Goal: Transaction & Acquisition: Book appointment/travel/reservation

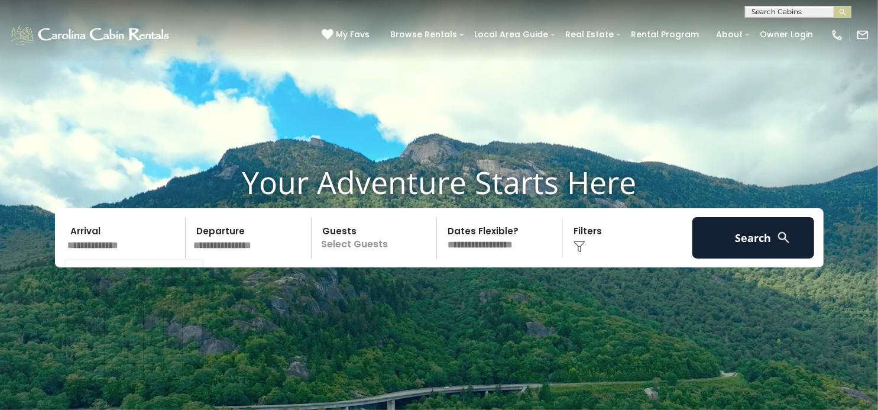
click at [94, 251] on input "text" at bounding box center [125, 237] width 122 height 41
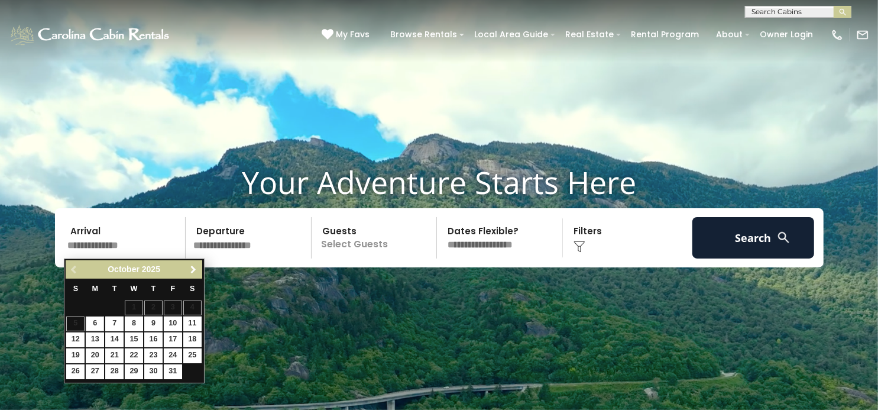
click at [191, 265] on span "Next" at bounding box center [193, 269] width 9 height 9
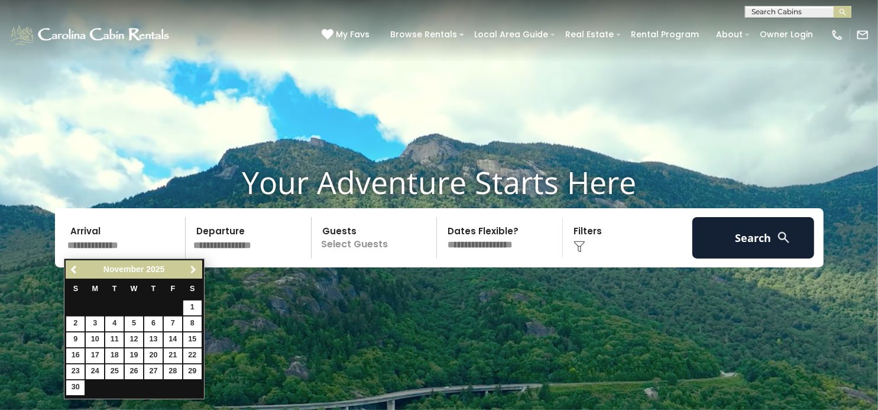
click at [191, 265] on span "Next" at bounding box center [193, 269] width 9 height 9
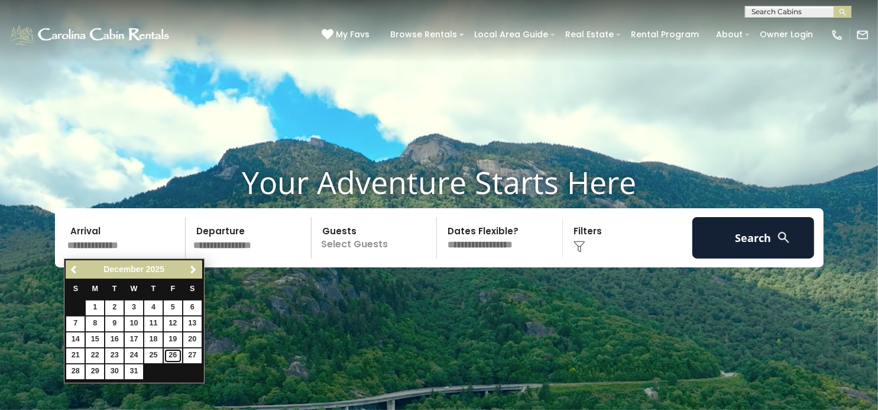
click at [174, 352] on link "26" at bounding box center [173, 355] width 18 height 15
type input "********"
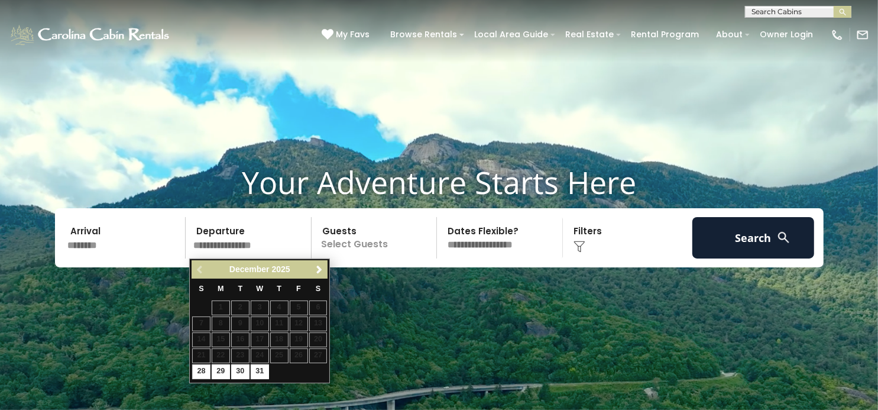
click at [243, 250] on input "text" at bounding box center [250, 237] width 122 height 41
click at [318, 267] on span "Next" at bounding box center [318, 269] width 9 height 9
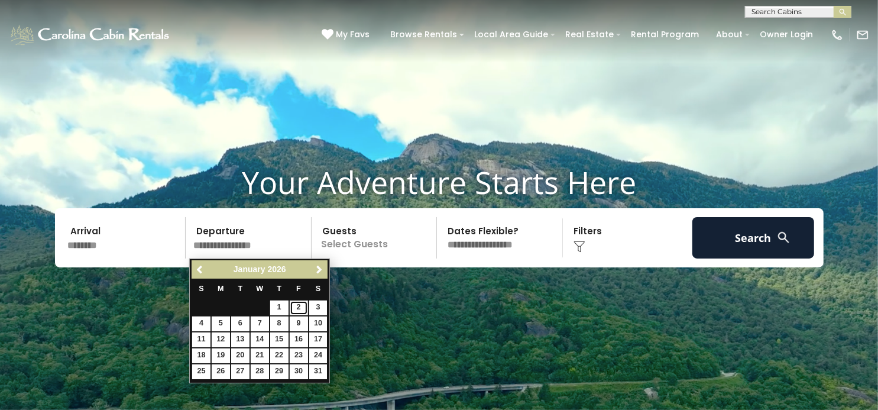
click at [297, 307] on link "2" at bounding box center [299, 307] width 18 height 15
type input "******"
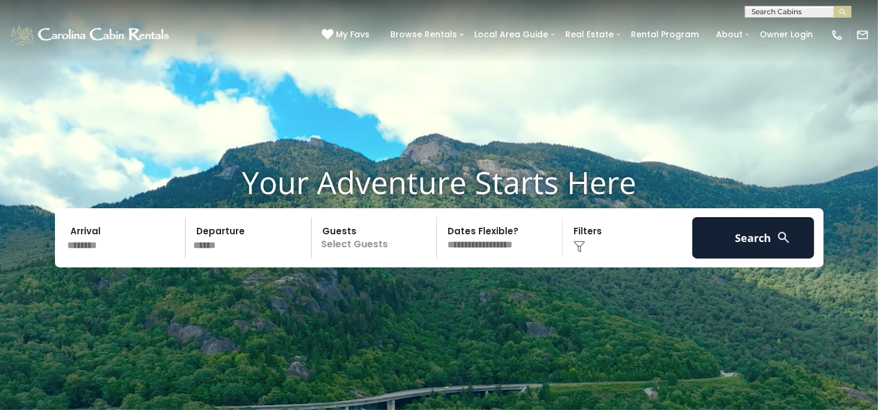
click at [345, 245] on p "Select Guests" at bounding box center [376, 237] width 122 height 41
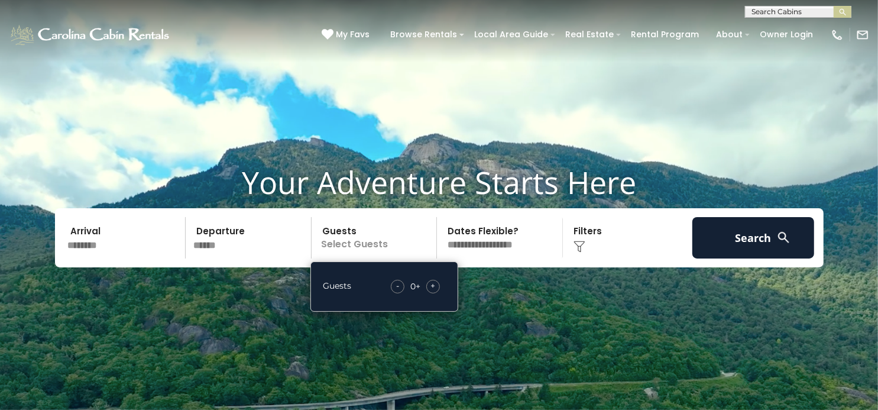
click at [435, 285] on span "+" at bounding box center [432, 286] width 5 height 12
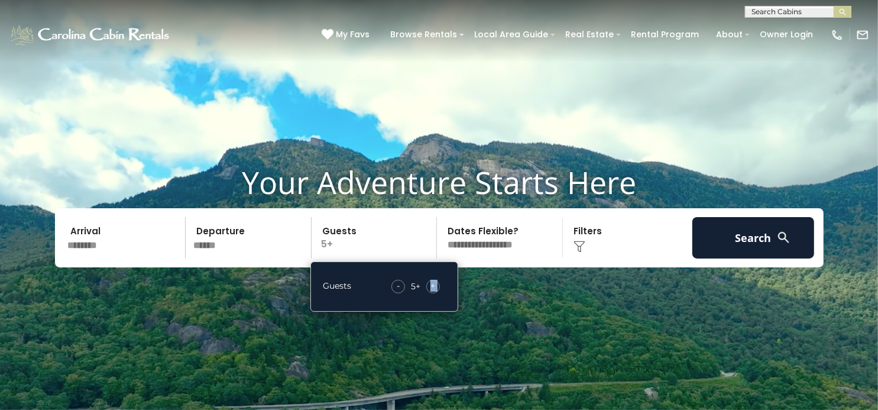
click at [435, 285] on span "+" at bounding box center [432, 286] width 5 height 12
click at [496, 248] on select "**********" at bounding box center [501, 237] width 122 height 41
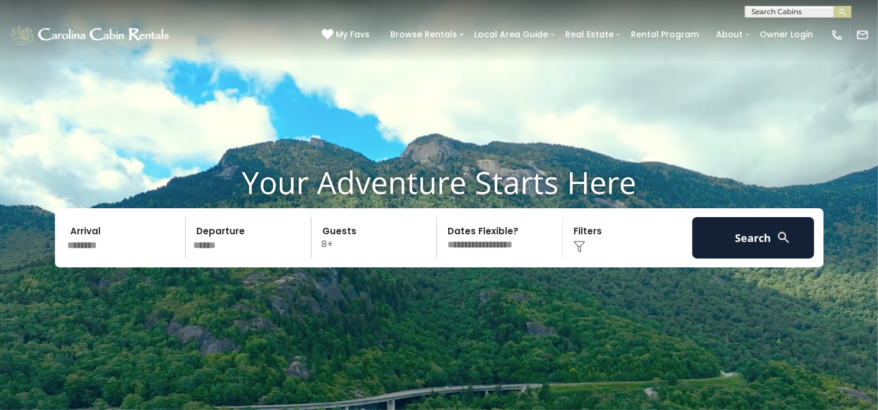
select select "*"
click at [440, 217] on select "**********" at bounding box center [501, 237] width 122 height 41
click at [586, 243] on div "Click to Choose" at bounding box center [627, 237] width 122 height 41
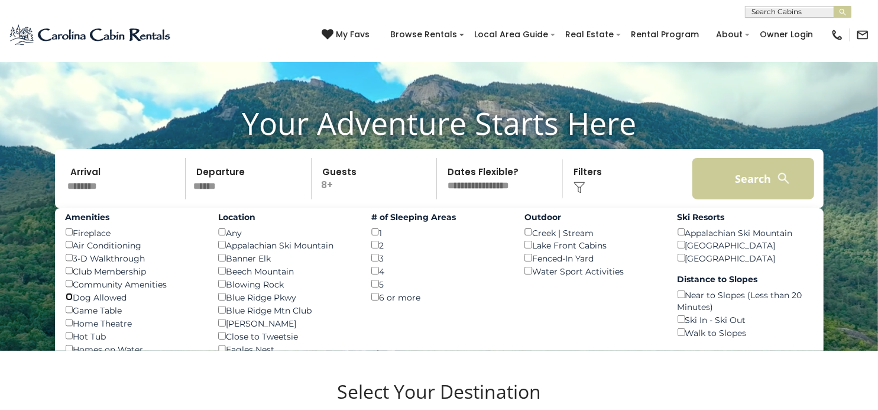
scroll to position [59, 0]
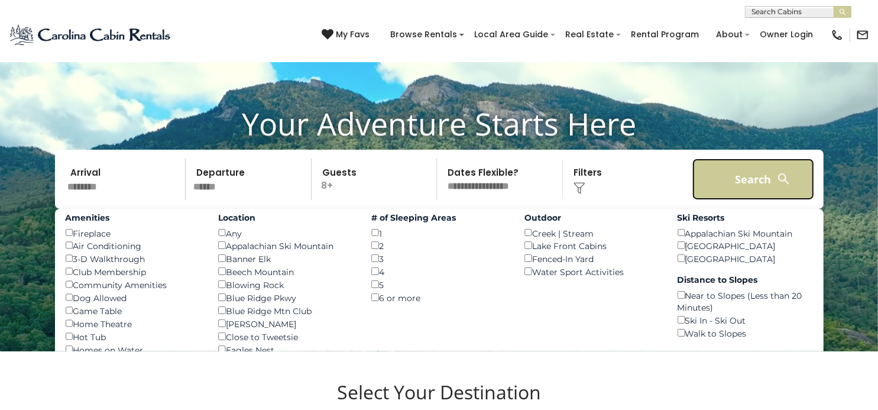
click at [742, 180] on button "Search" at bounding box center [753, 178] width 122 height 41
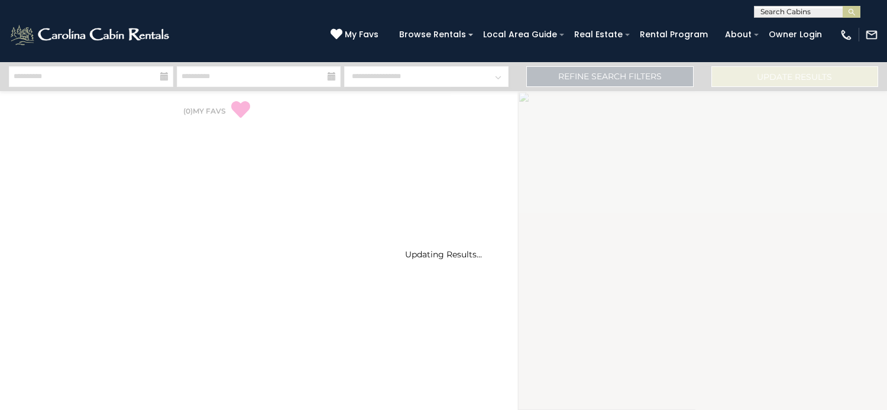
select select "*"
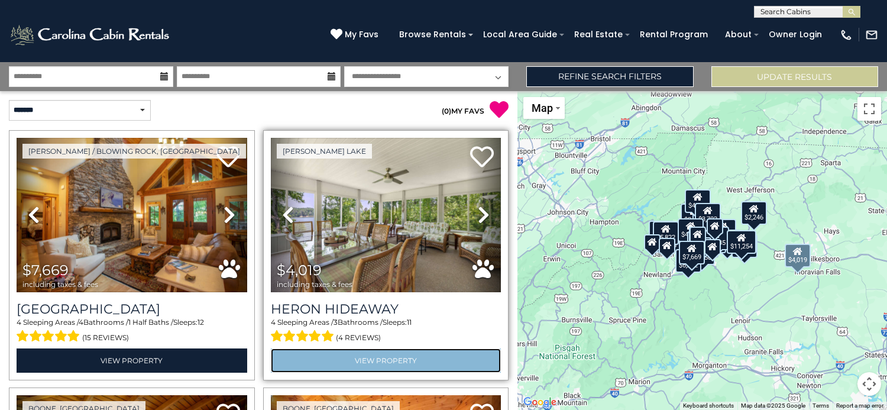
click at [323, 356] on link "View Property" at bounding box center [386, 360] width 230 height 24
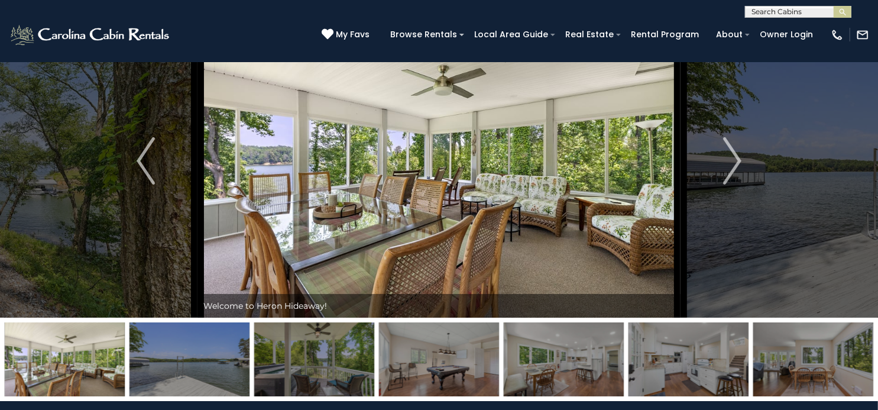
scroll to position [58, 0]
click at [731, 160] on img "Next" at bounding box center [732, 160] width 18 height 47
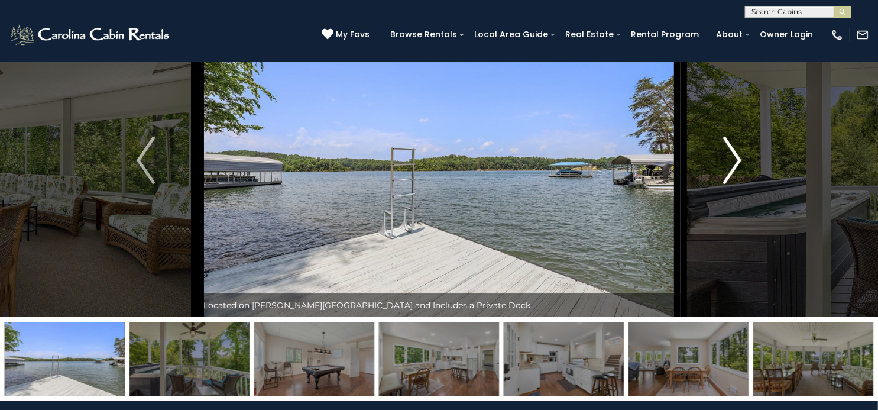
click at [731, 160] on img "Next" at bounding box center [732, 160] width 18 height 47
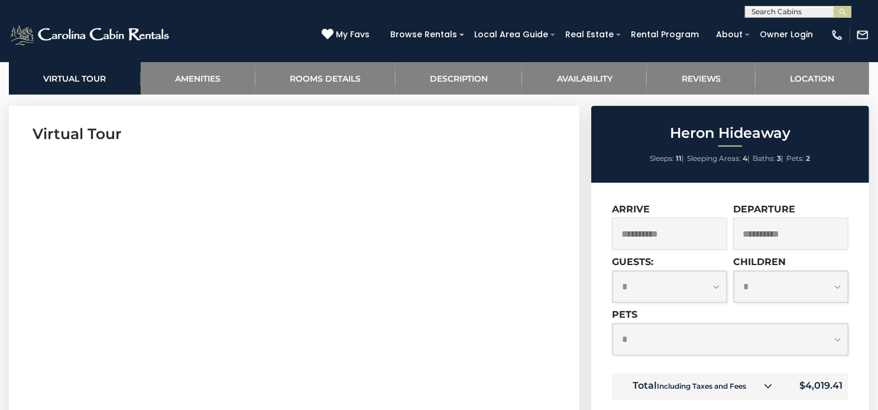
scroll to position [469, 0]
click at [684, 231] on input "**********" at bounding box center [669, 233] width 115 height 33
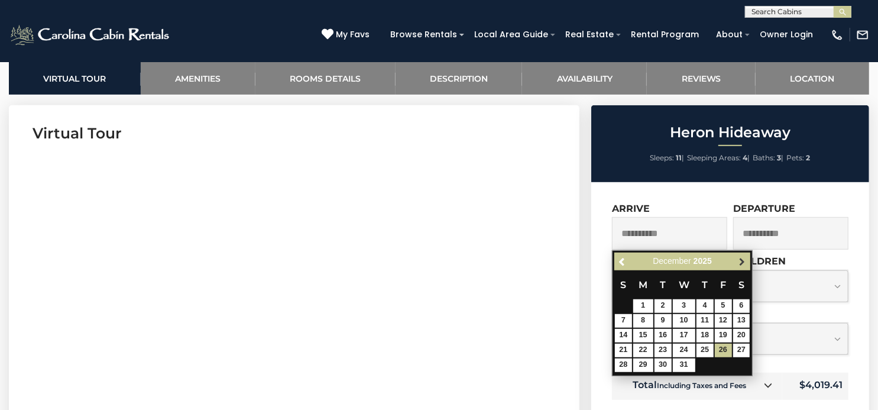
click at [742, 259] on span "Next" at bounding box center [741, 260] width 9 height 9
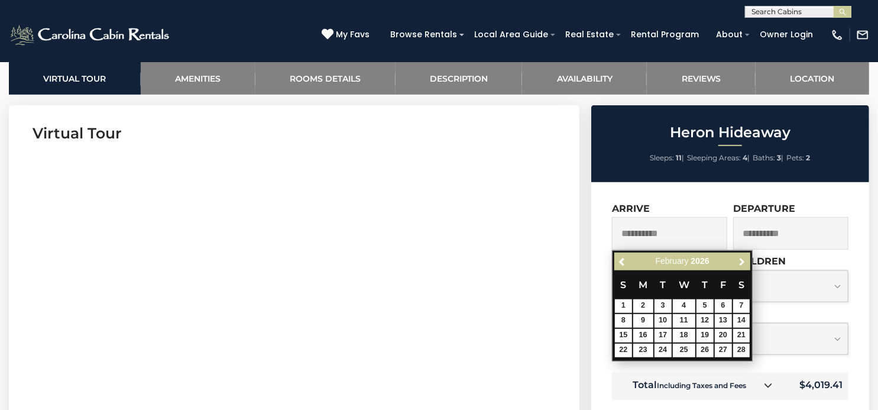
click at [742, 259] on span "Next" at bounding box center [741, 260] width 9 height 9
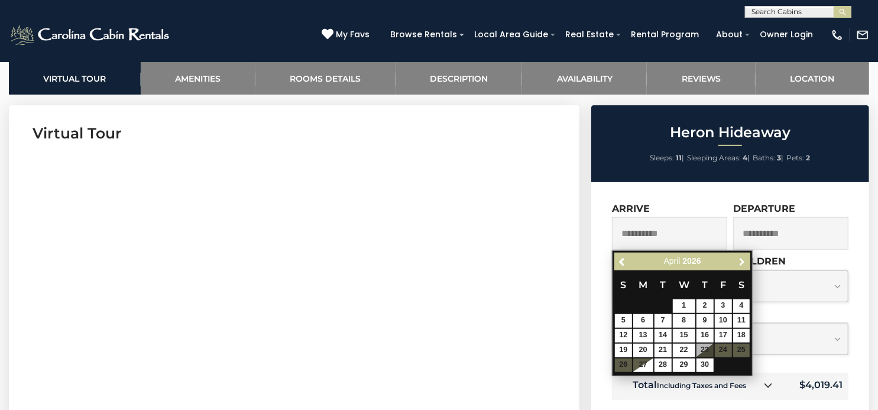
click at [742, 259] on span "Next" at bounding box center [741, 260] width 9 height 9
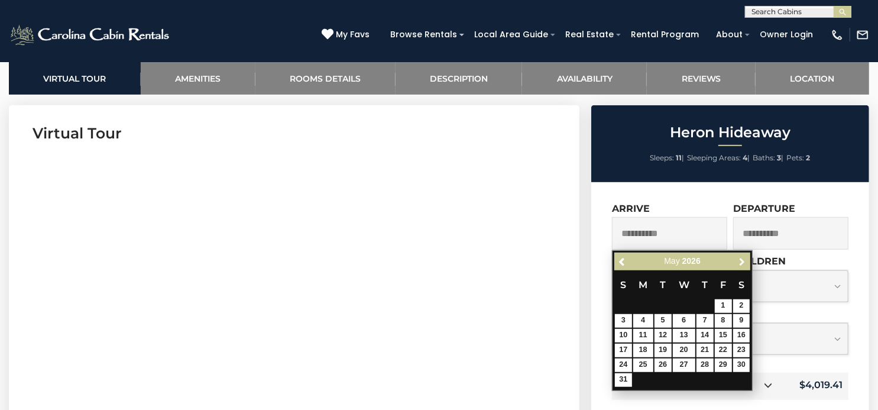
click at [742, 259] on span "Next" at bounding box center [741, 260] width 9 height 9
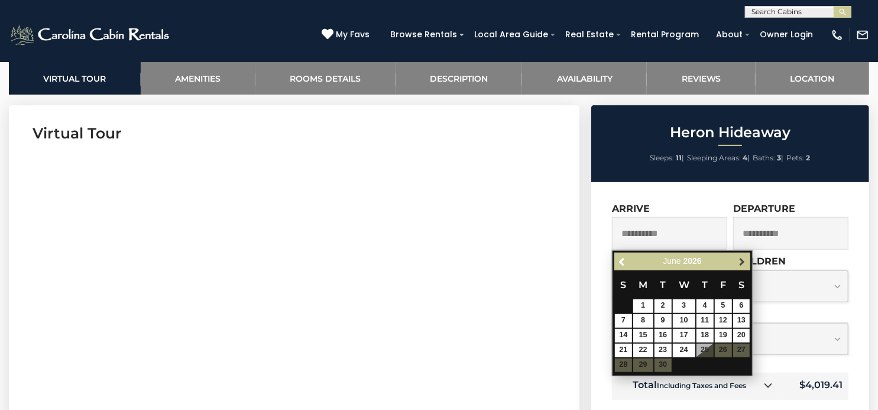
click at [739, 259] on span "Next" at bounding box center [741, 260] width 9 height 9
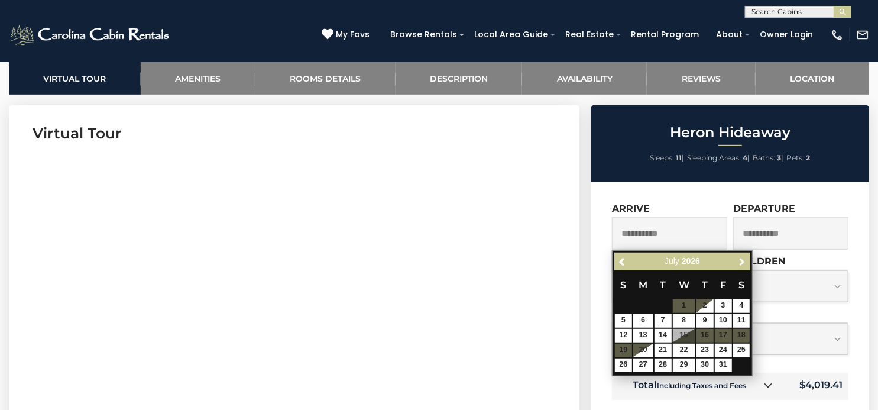
click at [739, 259] on span "Next" at bounding box center [741, 260] width 9 height 9
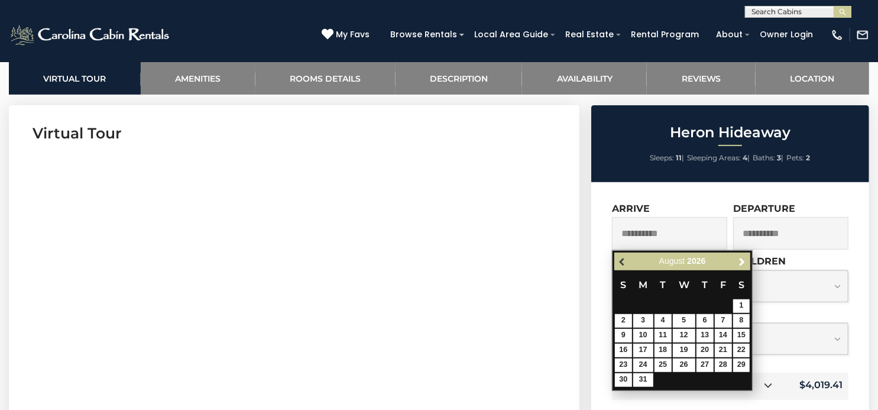
click at [624, 261] on span "Previous" at bounding box center [622, 260] width 9 height 9
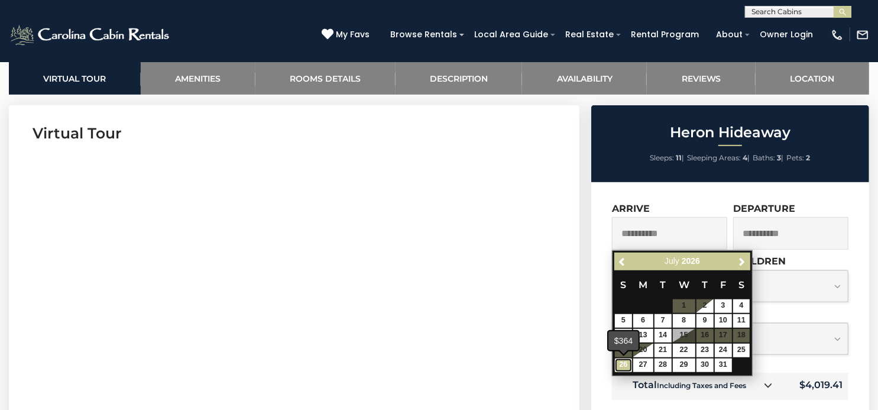
click at [622, 363] on link "26" at bounding box center [623, 365] width 17 height 14
type input "**********"
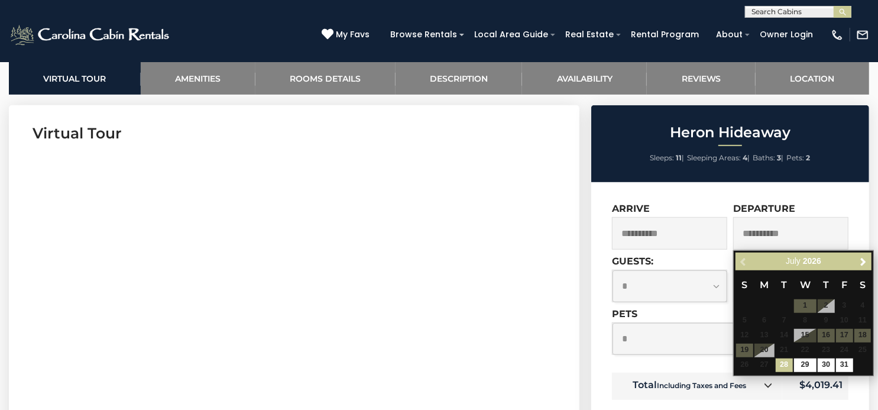
click at [787, 233] on input "**********" at bounding box center [790, 233] width 115 height 33
click at [843, 364] on link "31" at bounding box center [844, 365] width 17 height 14
type input "**********"
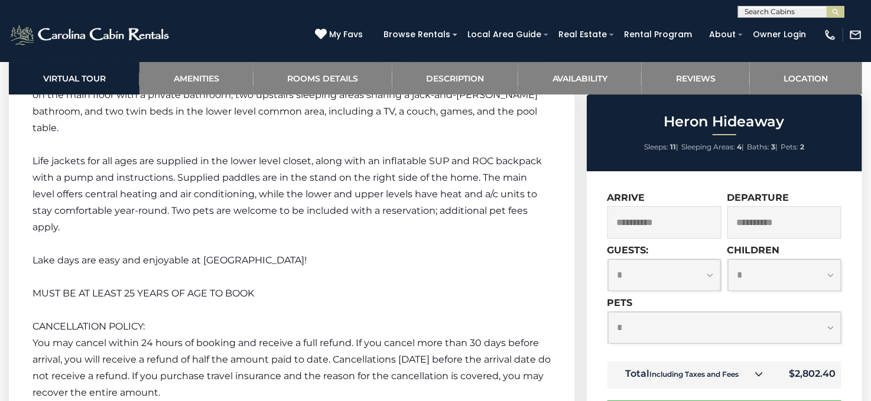
scroll to position [1983, 0]
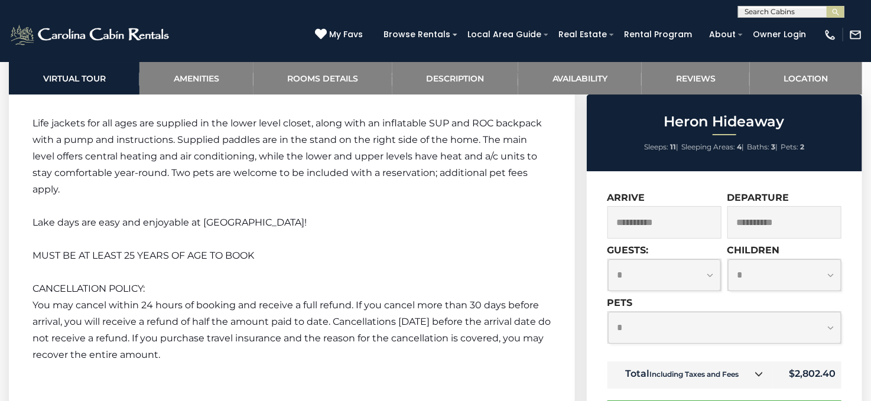
click at [731, 341] on select "**********" at bounding box center [724, 327] width 233 height 31
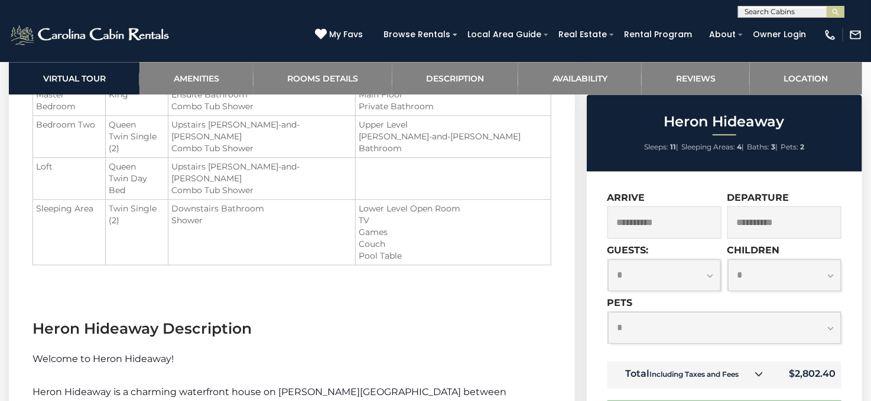
scroll to position [1369, 0]
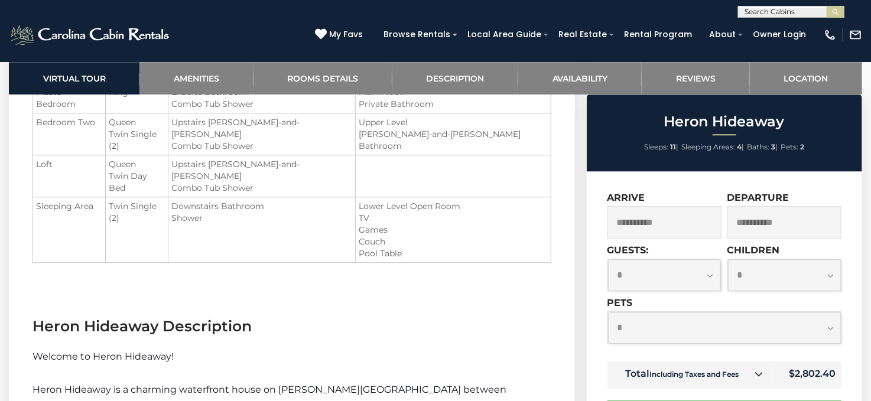
click at [710, 228] on input "**********" at bounding box center [665, 222] width 114 height 33
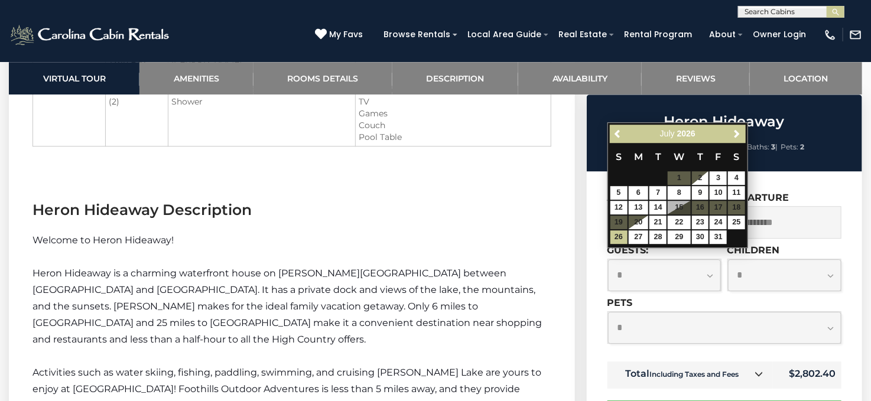
scroll to position [1486, 0]
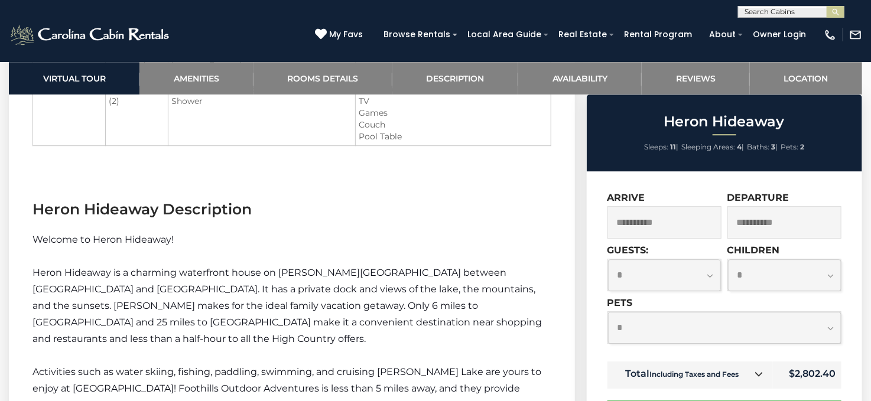
click at [525, 150] on section "Room Details Room Beds Baths Features Master Bedroom King Loft" at bounding box center [292, 39] width 566 height 284
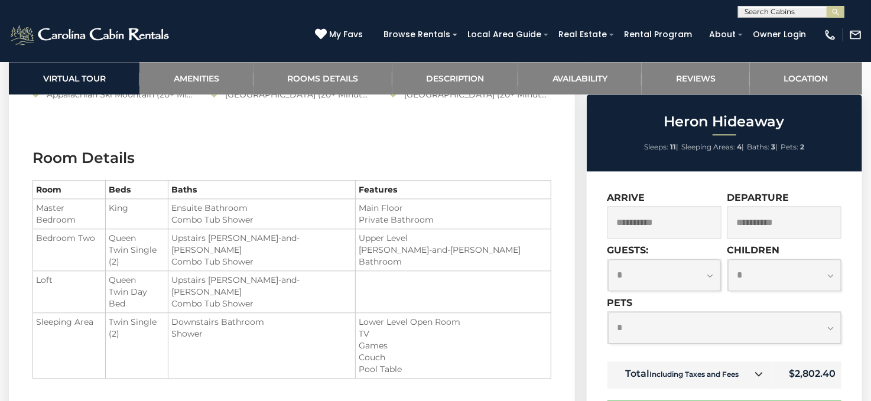
click at [673, 220] on input "**********" at bounding box center [665, 222] width 114 height 33
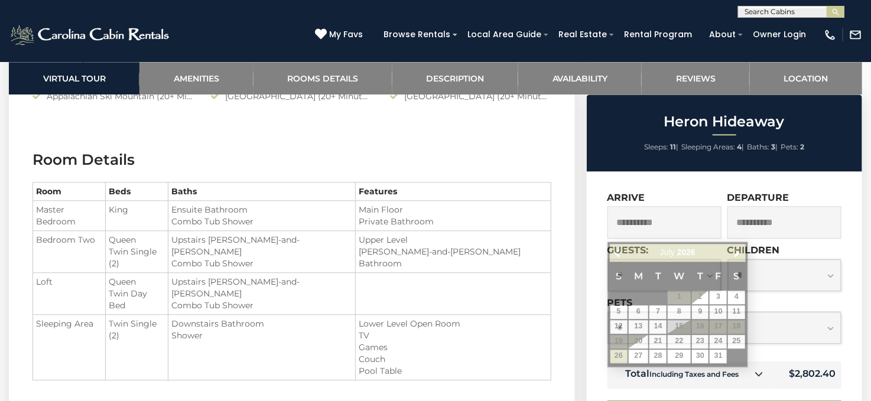
scroll to position [1251, 0]
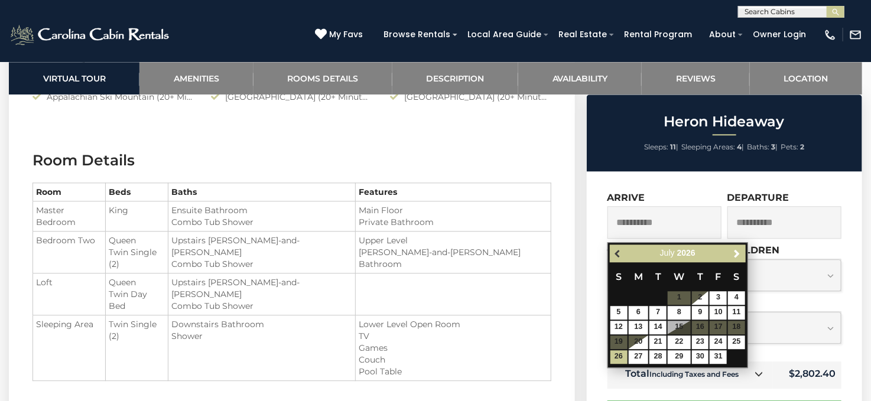
click at [618, 254] on span "Previous" at bounding box center [617, 253] width 9 height 9
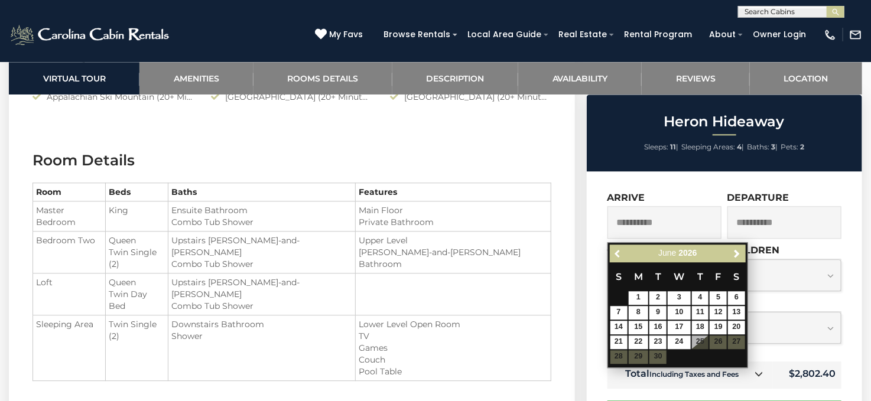
click at [618, 254] on span "Previous" at bounding box center [617, 253] width 9 height 9
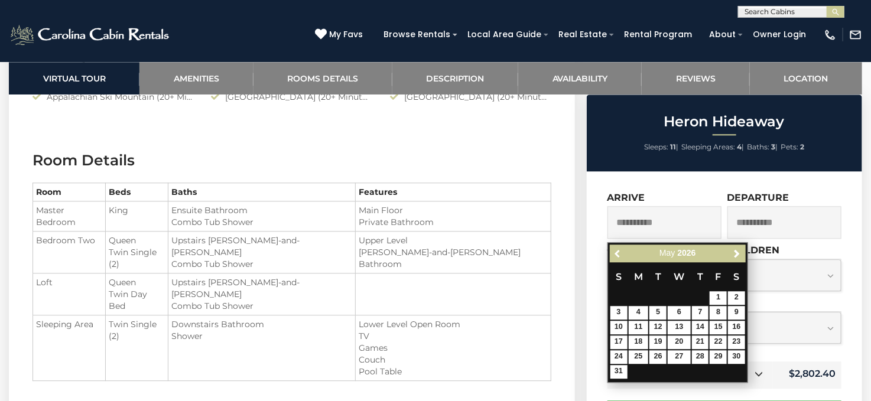
click at [618, 254] on span "Previous" at bounding box center [617, 253] width 9 height 9
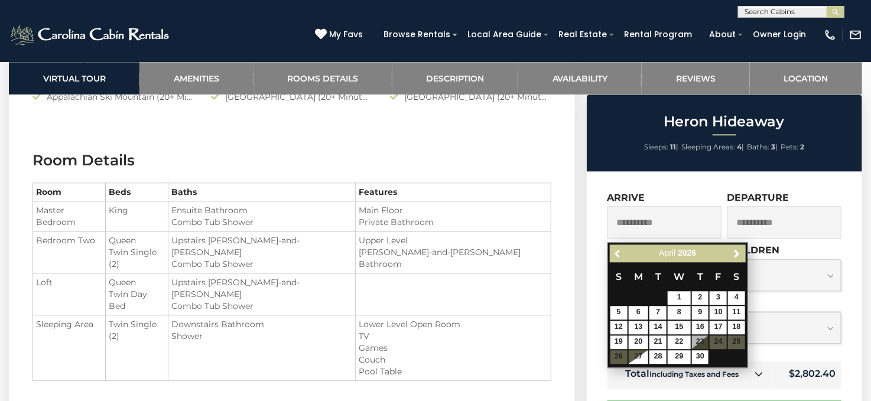
click at [618, 254] on span "Previous" at bounding box center [617, 253] width 9 height 9
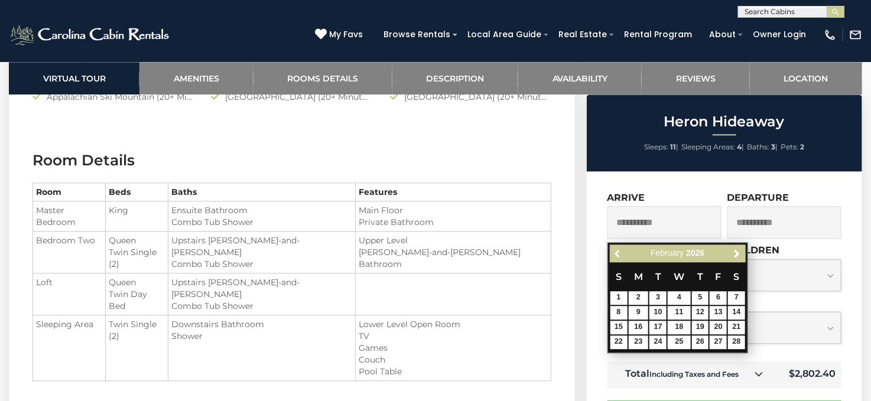
click at [618, 254] on span "Previous" at bounding box center [617, 253] width 9 height 9
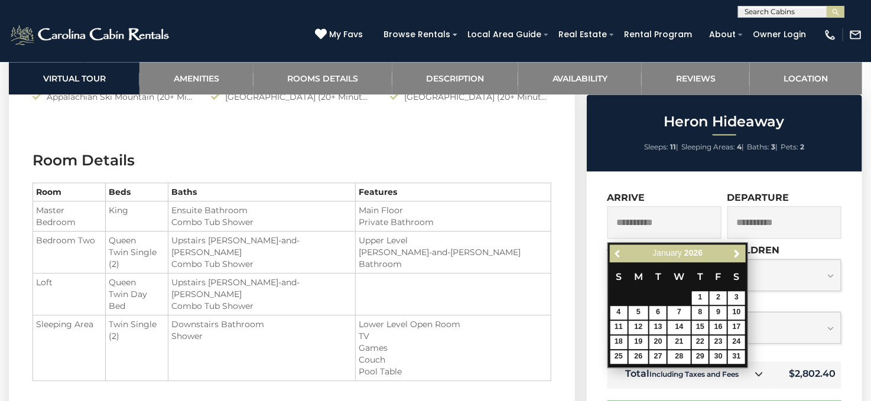
click at [618, 254] on span "Previous" at bounding box center [617, 253] width 9 height 9
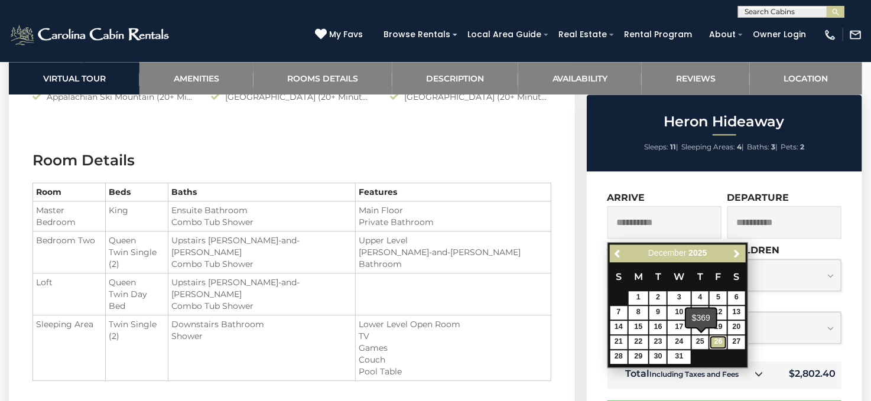
click at [715, 343] on link "26" at bounding box center [718, 343] width 17 height 14
type input "**********"
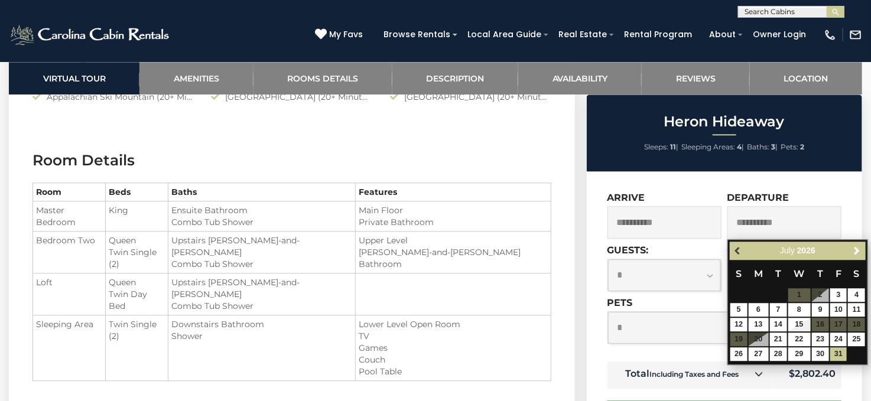
click at [736, 248] on span "Previous" at bounding box center [738, 250] width 9 height 9
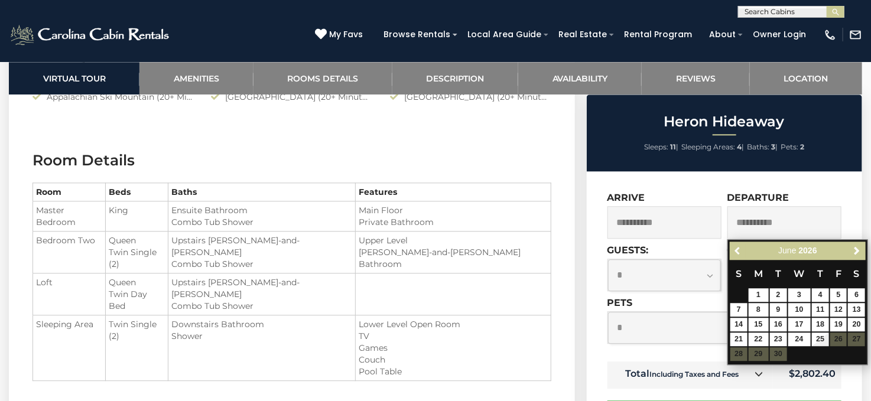
click at [736, 248] on span "Previous" at bounding box center [738, 250] width 9 height 9
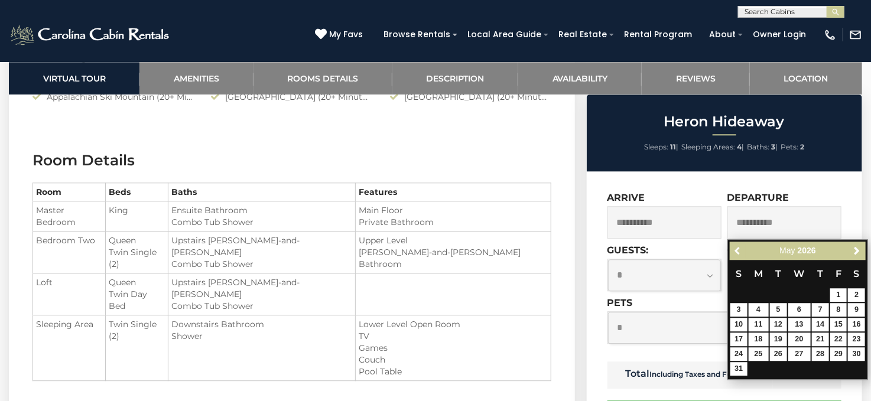
click at [736, 248] on span "Previous" at bounding box center [738, 250] width 9 height 9
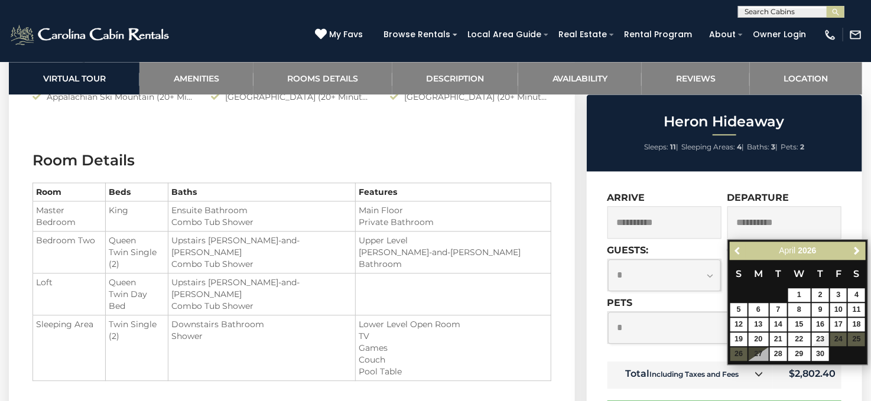
click at [736, 248] on span "Previous" at bounding box center [738, 250] width 9 height 9
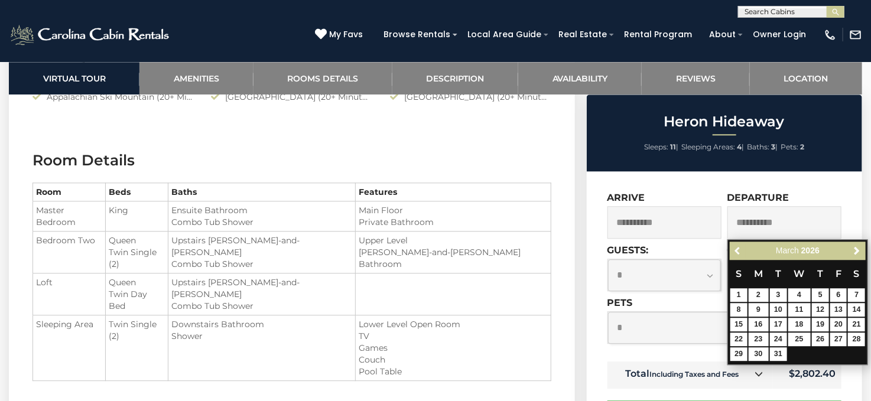
click at [736, 248] on span "Previous" at bounding box center [738, 250] width 9 height 9
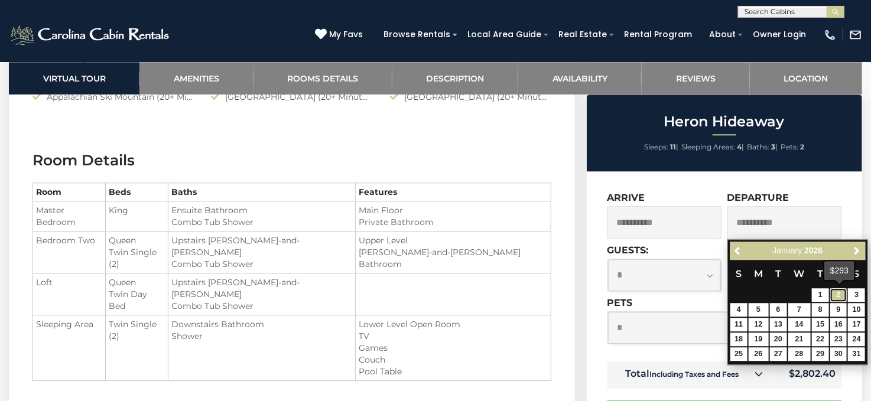
click at [835, 296] on link "2" at bounding box center [838, 295] width 17 height 14
type input "**********"
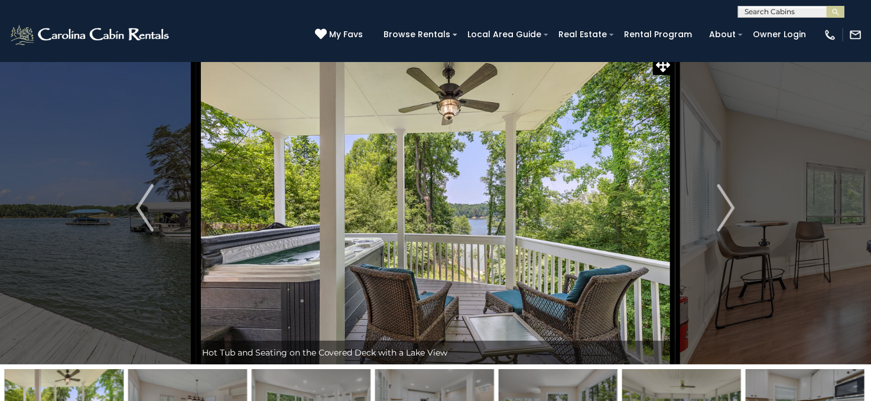
scroll to position [0, 0]
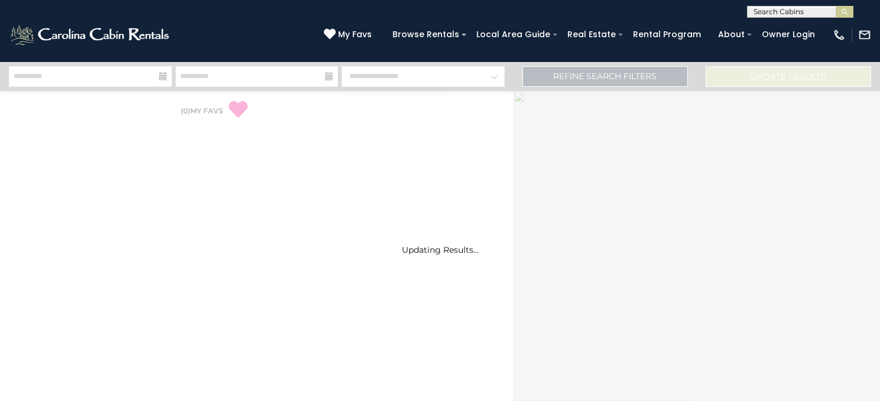
select select "*"
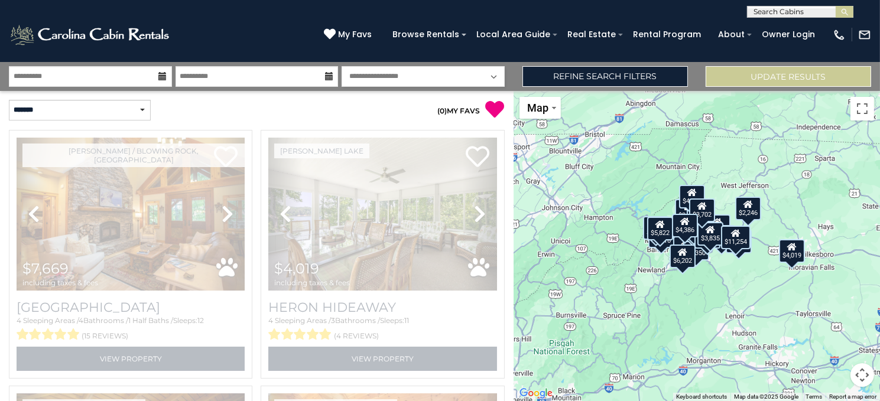
click at [163, 75] on icon at bounding box center [163, 76] width 8 height 8
click at [161, 77] on icon at bounding box center [163, 76] width 8 height 8
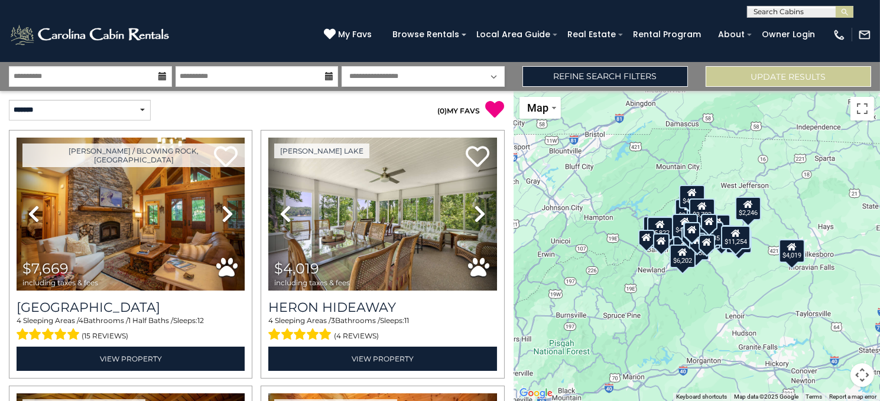
click at [159, 75] on icon at bounding box center [163, 76] width 8 height 8
click at [92, 73] on input "**********" at bounding box center [90, 76] width 163 height 21
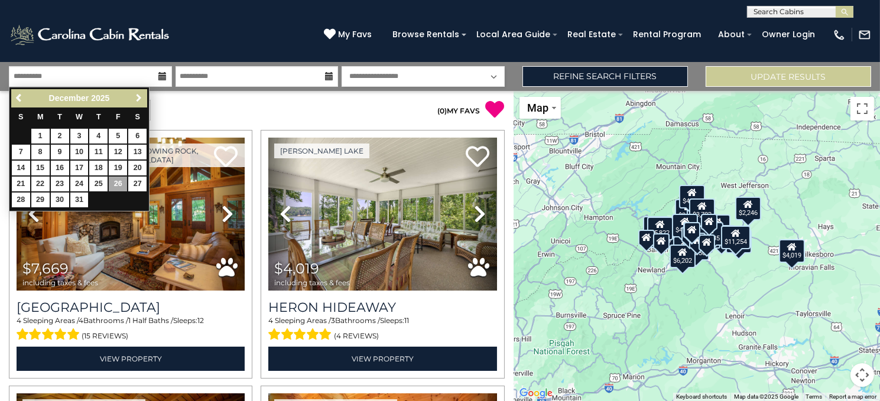
click at [137, 95] on span "Next" at bounding box center [138, 97] width 9 height 9
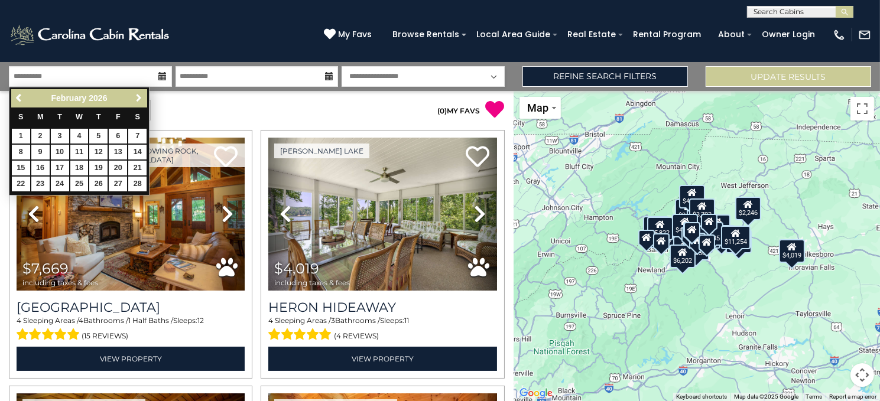
click at [137, 95] on span "Next" at bounding box center [138, 97] width 9 height 9
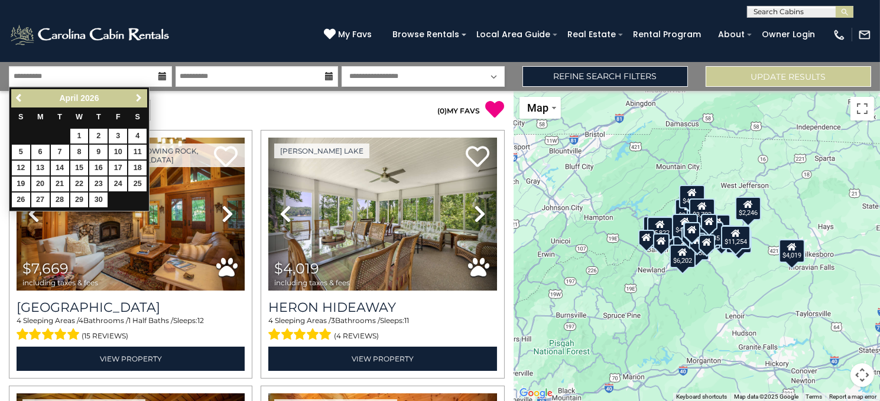
click at [137, 95] on span "Next" at bounding box center [138, 97] width 9 height 9
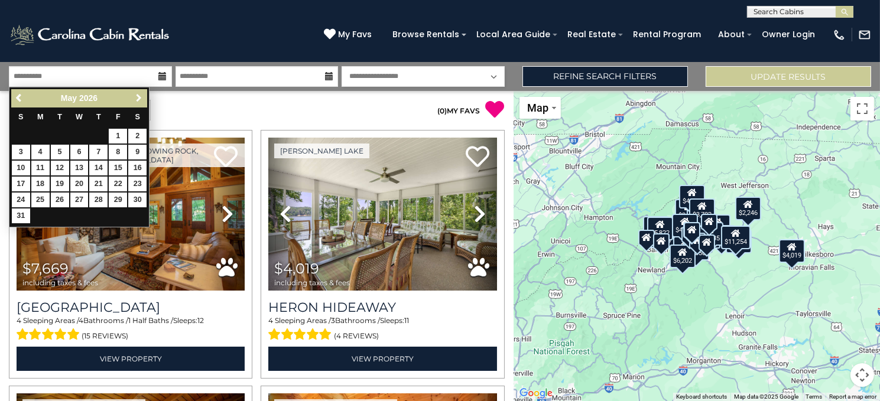
click at [137, 95] on span "Next" at bounding box center [138, 97] width 9 height 9
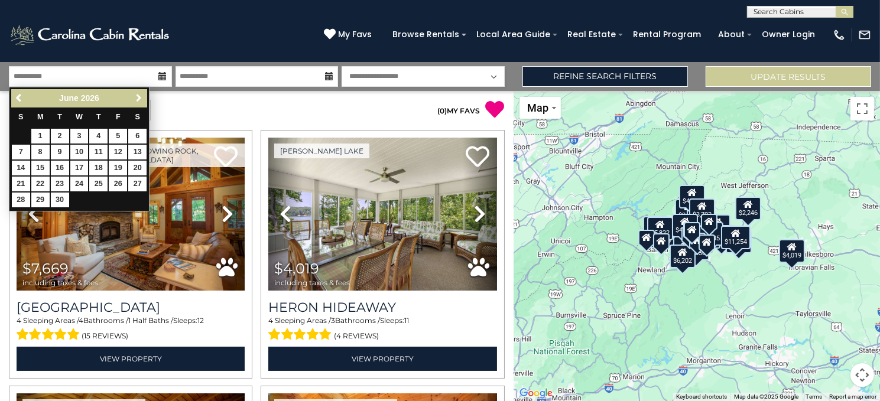
click at [137, 95] on span "Next" at bounding box center [138, 97] width 9 height 9
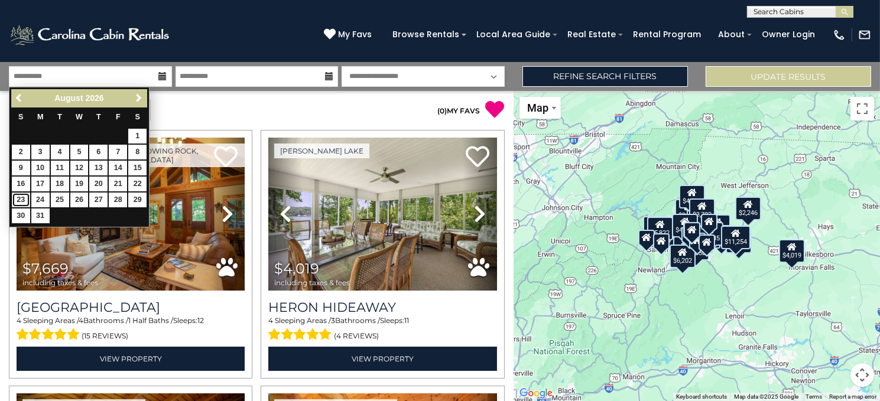
click at [20, 199] on link "23" at bounding box center [21, 200] width 18 height 15
type input "*******"
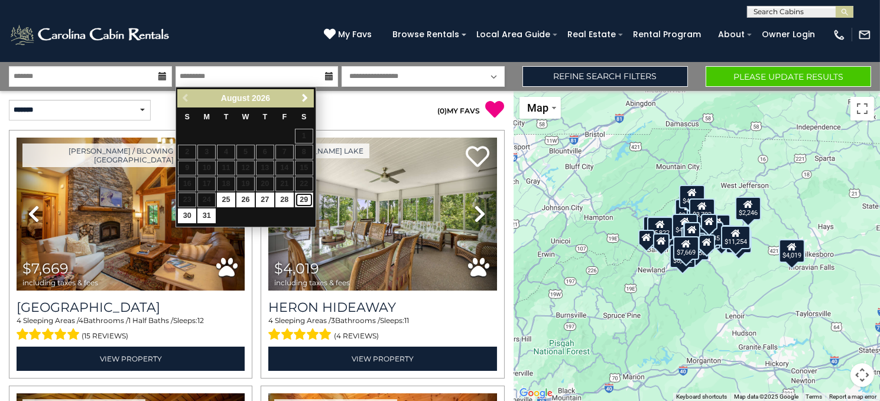
click at [303, 199] on link "29" at bounding box center [304, 200] width 18 height 15
type input "*******"
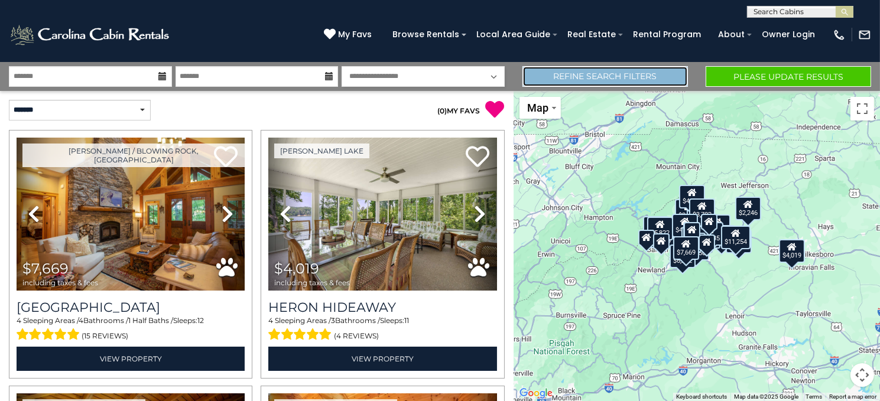
click at [645, 79] on link "Refine Search Filters" at bounding box center [604, 76] width 165 height 21
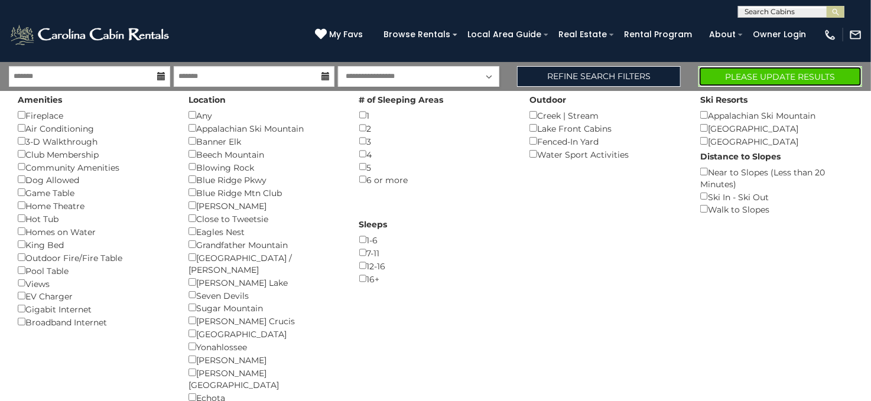
click at [748, 73] on button "Please Update Results" at bounding box center [781, 76] width 164 height 21
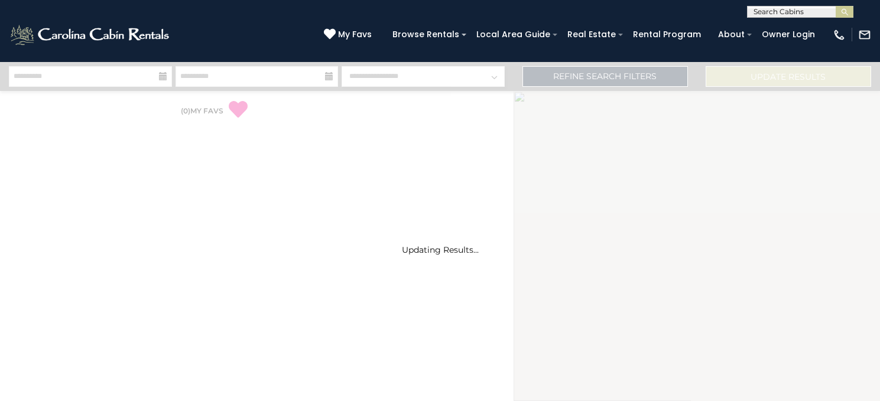
select select "*"
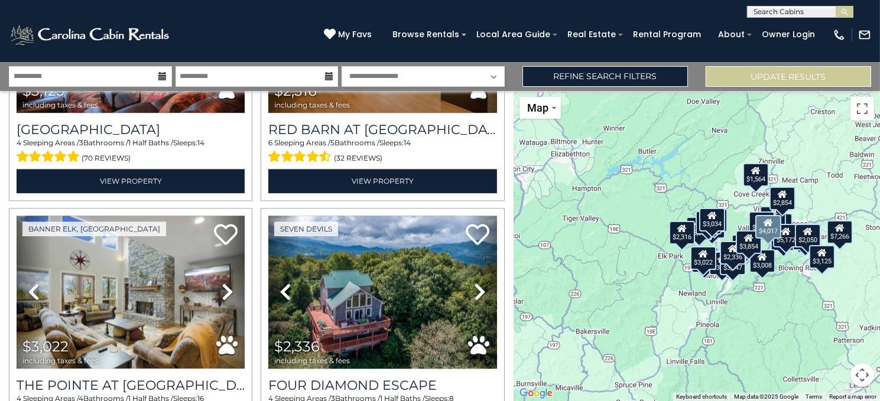
scroll to position [3596, 0]
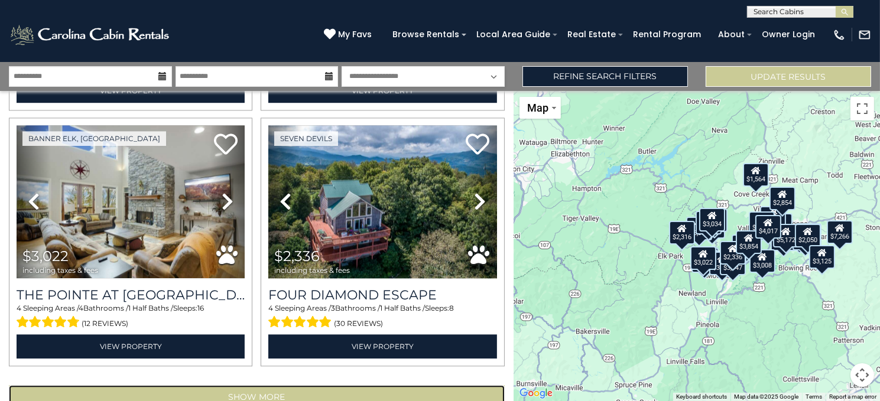
click at [236, 385] on button "Show More" at bounding box center [257, 397] width 496 height 24
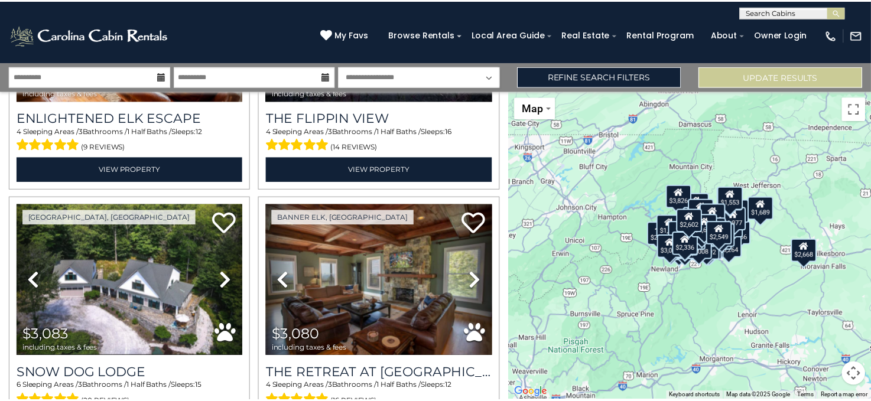
scroll to position [2236, 0]
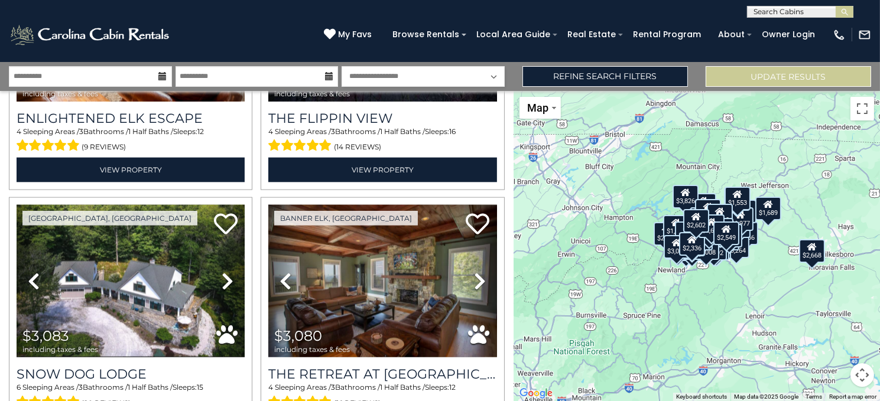
click at [161, 72] on icon at bounding box center [163, 76] width 8 height 8
click at [87, 81] on input "**********" at bounding box center [90, 76] width 163 height 21
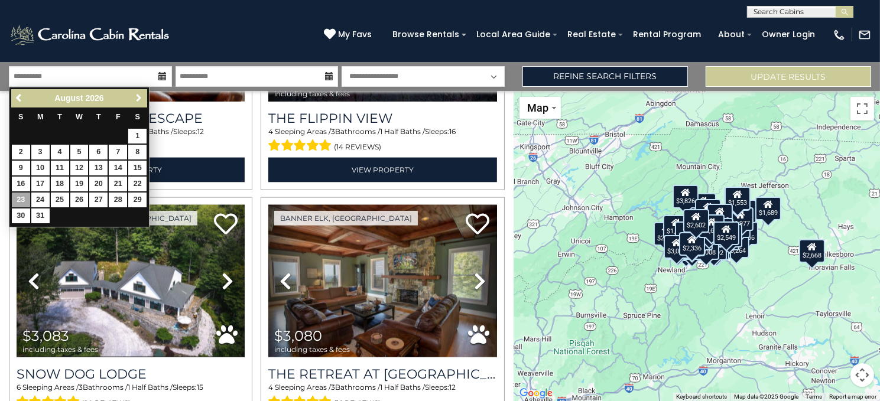
click at [137, 96] on span "Next" at bounding box center [138, 97] width 9 height 9
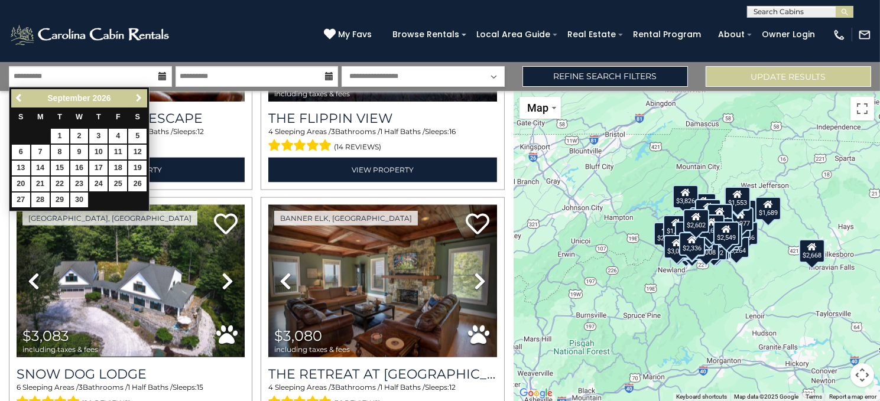
click at [137, 96] on span "Next" at bounding box center [138, 97] width 9 height 9
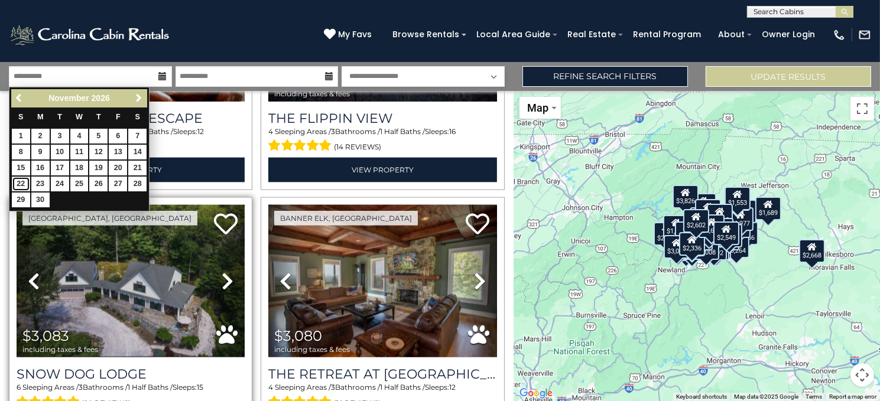
click at [22, 183] on link "22" at bounding box center [21, 184] width 18 height 15
type input "********"
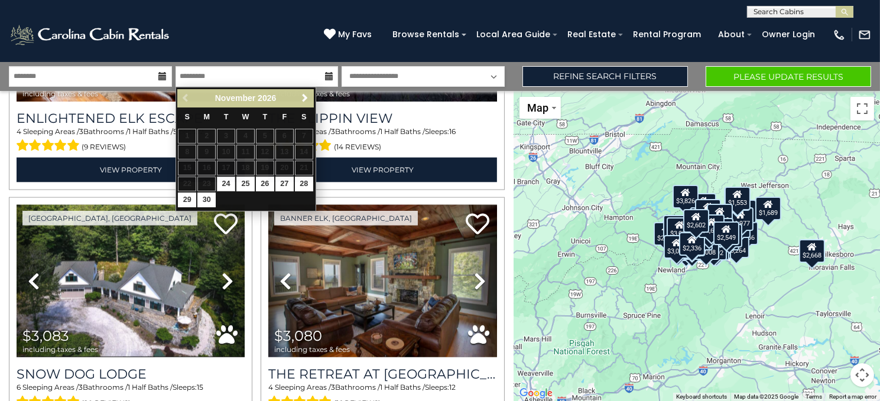
click at [327, 76] on icon at bounding box center [329, 76] width 8 height 8
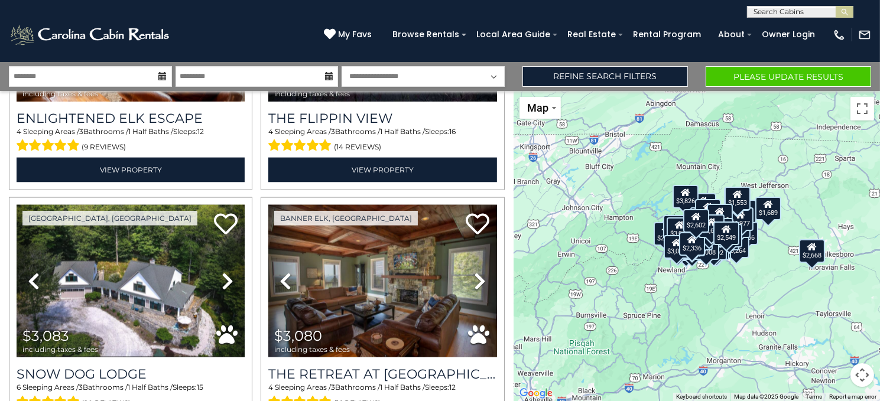
click at [325, 77] on icon at bounding box center [329, 76] width 8 height 8
click at [329, 72] on icon at bounding box center [329, 76] width 8 height 8
click at [268, 80] on input "text" at bounding box center [257, 76] width 163 height 21
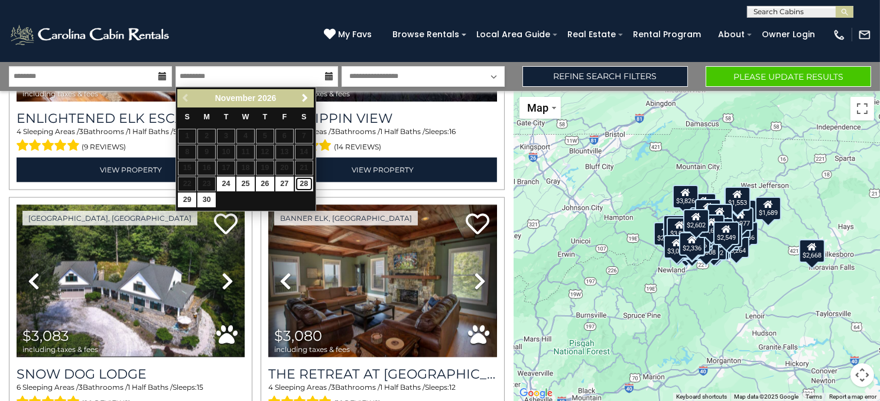
click at [303, 183] on link "28" at bounding box center [304, 184] width 18 height 15
type input "********"
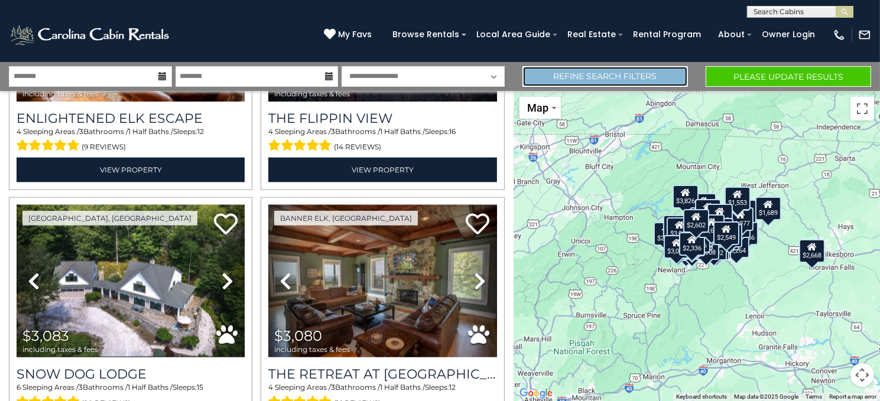
drag, startPoint x: 659, startPoint y: 74, endPoint x: 746, endPoint y: 71, distance: 87.5
click at [660, 74] on link "Refine Search Filters" at bounding box center [604, 76] width 165 height 21
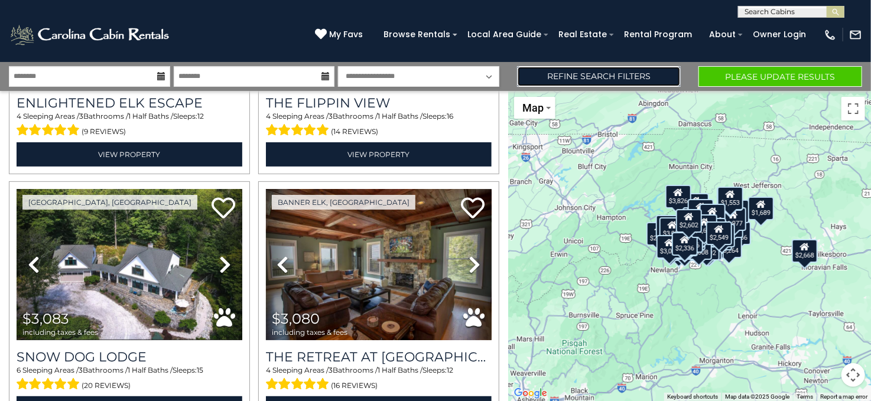
scroll to position [2221, 0]
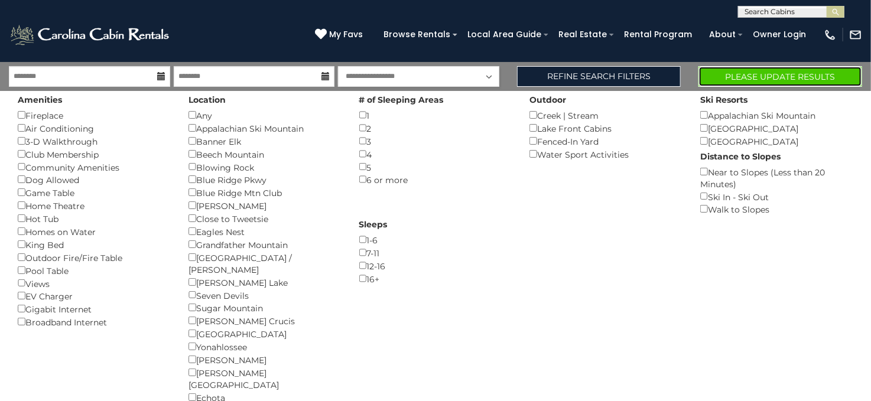
drag, startPoint x: 754, startPoint y: 73, endPoint x: 626, endPoint y: 109, distance: 131.9
click at [753, 74] on button "Please Update Results" at bounding box center [781, 76] width 164 height 21
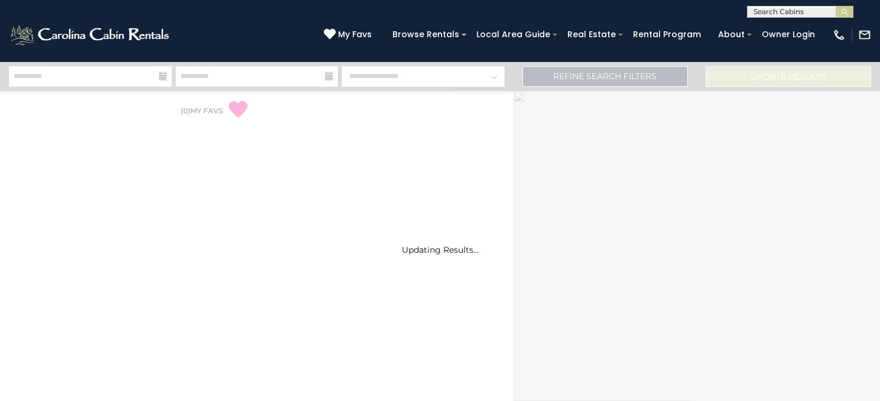
select select "*"
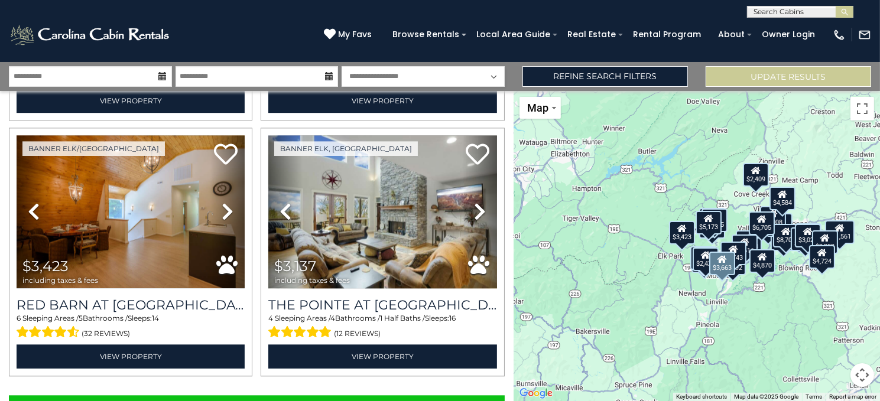
scroll to position [3596, 0]
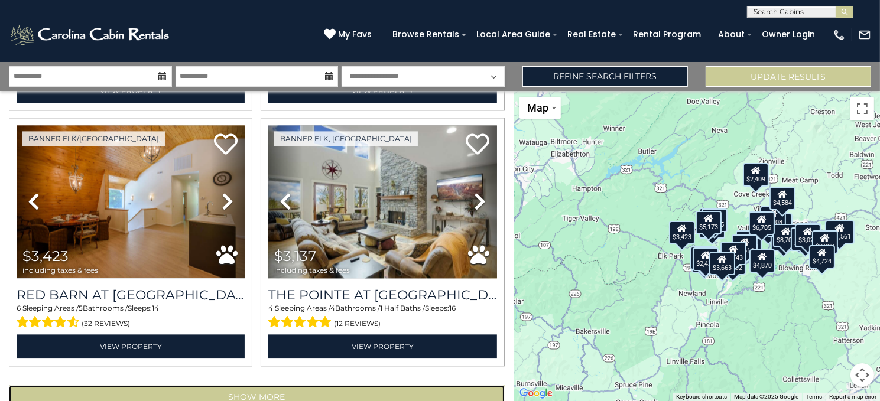
click at [212, 385] on button "Show More" at bounding box center [257, 397] width 496 height 24
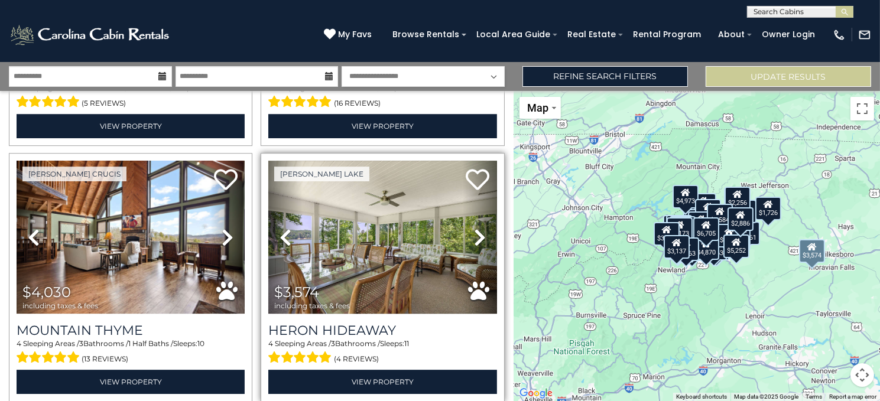
scroll to position [4837, 0]
